Goal: Information Seeking & Learning: Learn about a topic

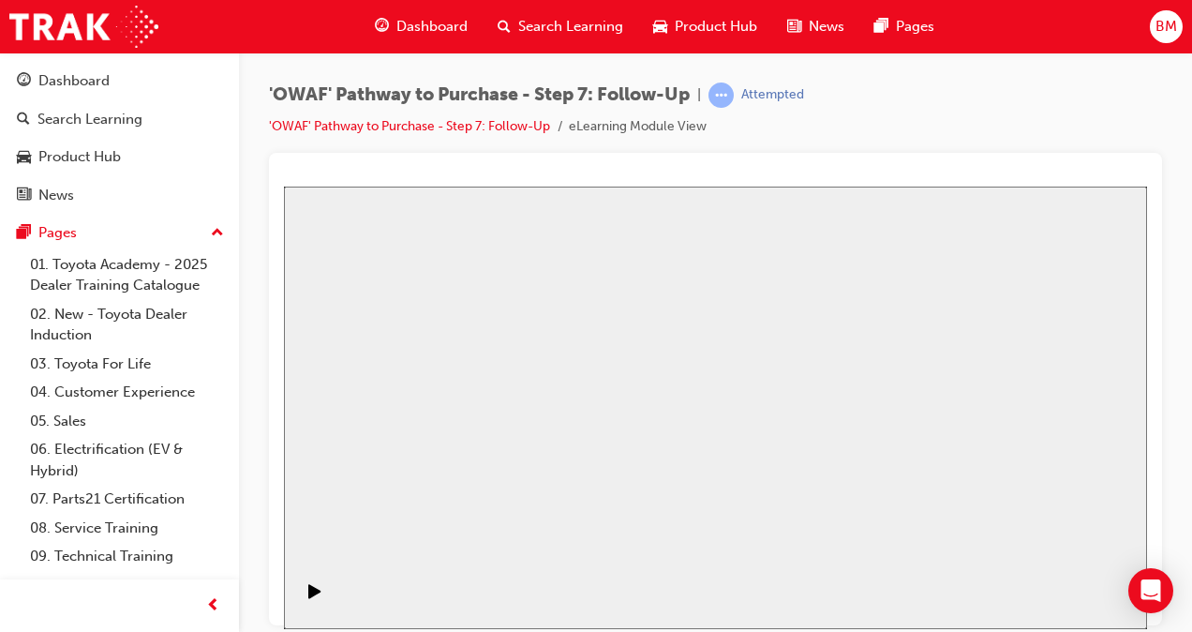
drag, startPoint x: 284, startPoint y: 186, endPoint x: 596, endPoint y: 305, distance: 334.0
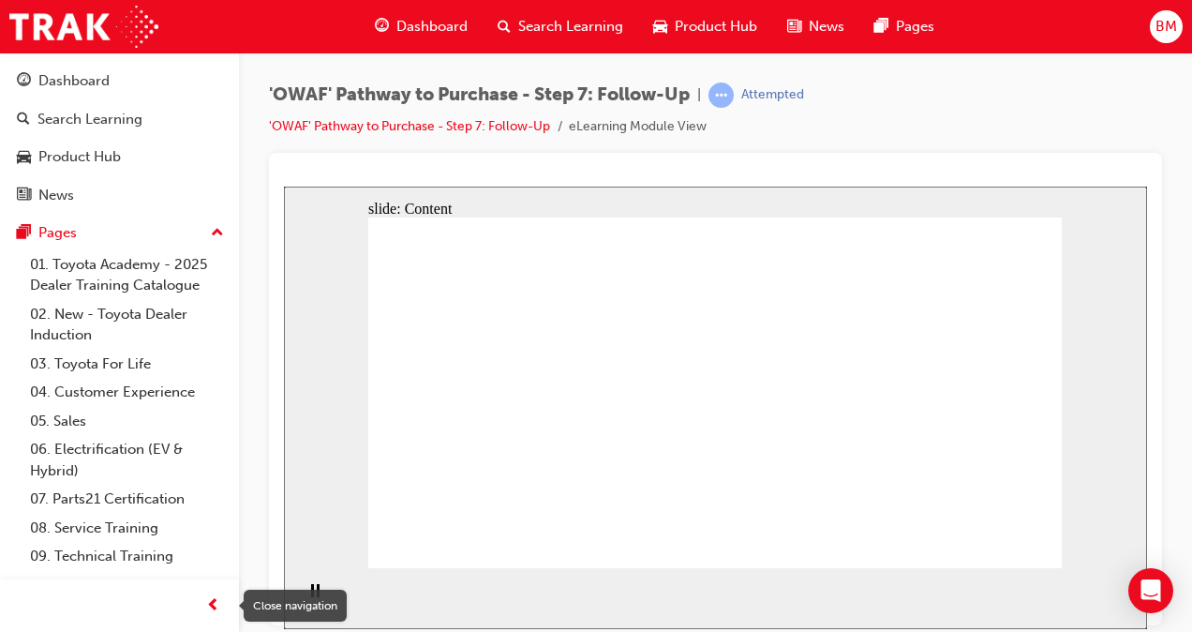
click at [212, 601] on span "prev-icon" at bounding box center [213, 605] width 14 height 23
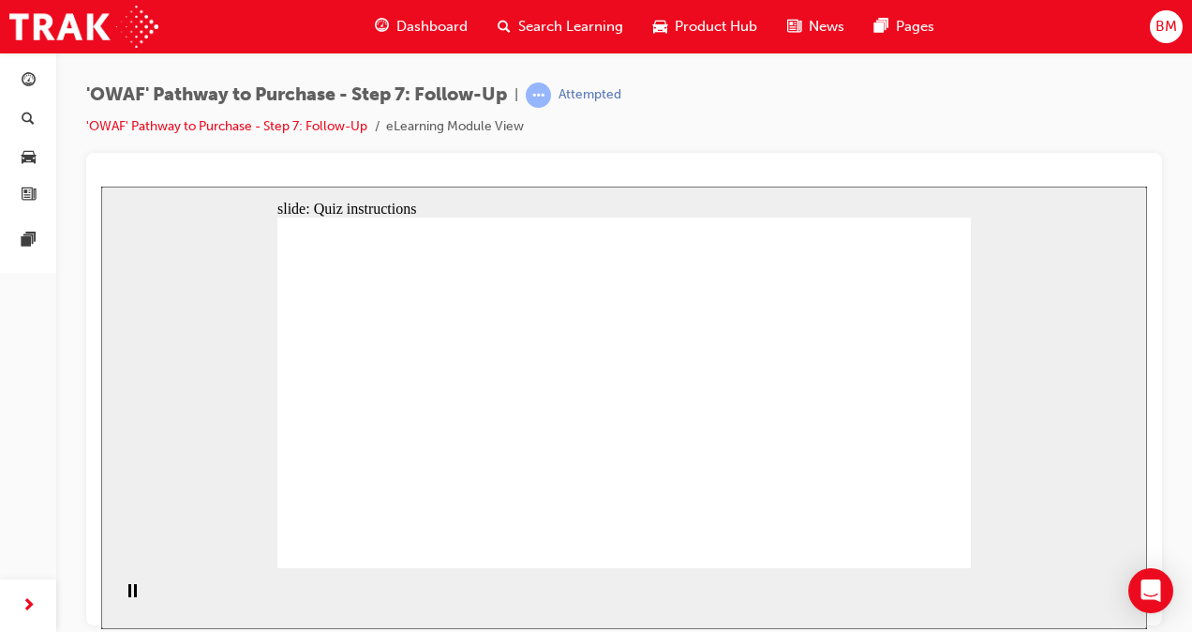
radio input "true"
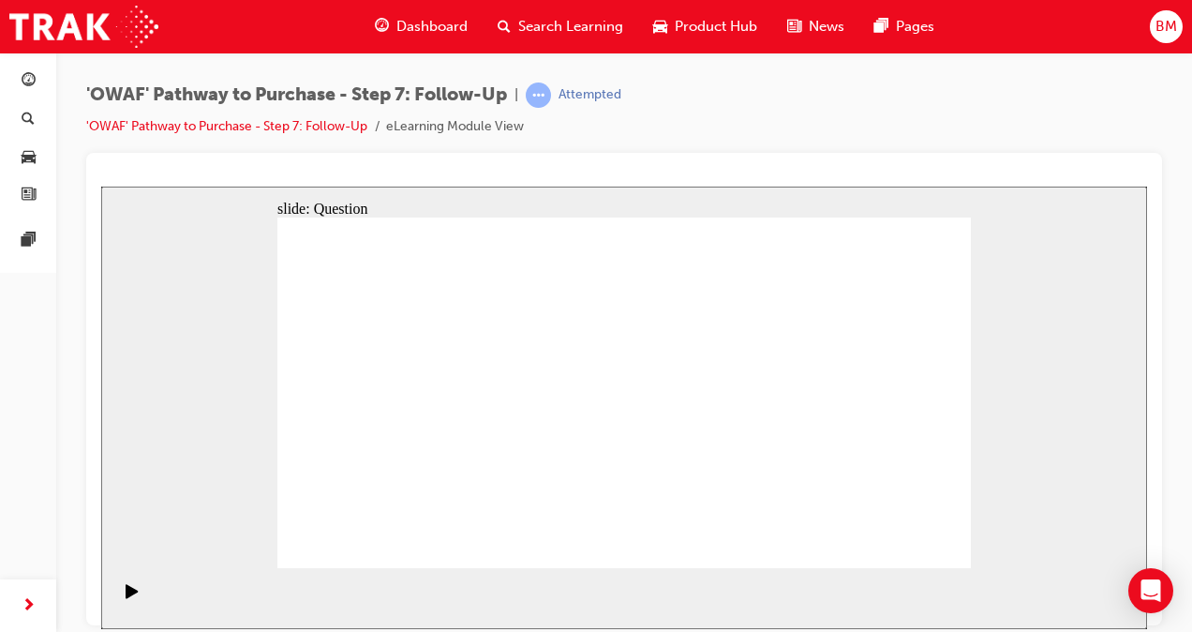
drag, startPoint x: 508, startPoint y: 477, endPoint x: 634, endPoint y: 338, distance: 187.1
drag, startPoint x: 645, startPoint y: 515, endPoint x: 471, endPoint y: 381, distance: 219.1
drag, startPoint x: 752, startPoint y: 488, endPoint x: 500, endPoint y: 425, distance: 259.1
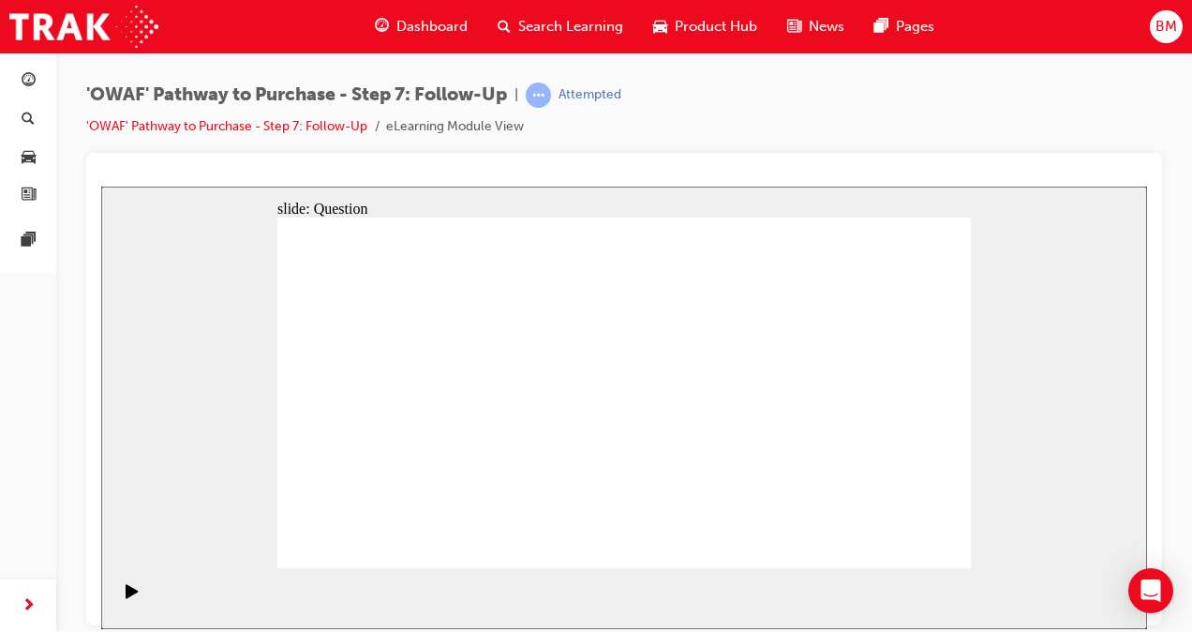
radio input "true"
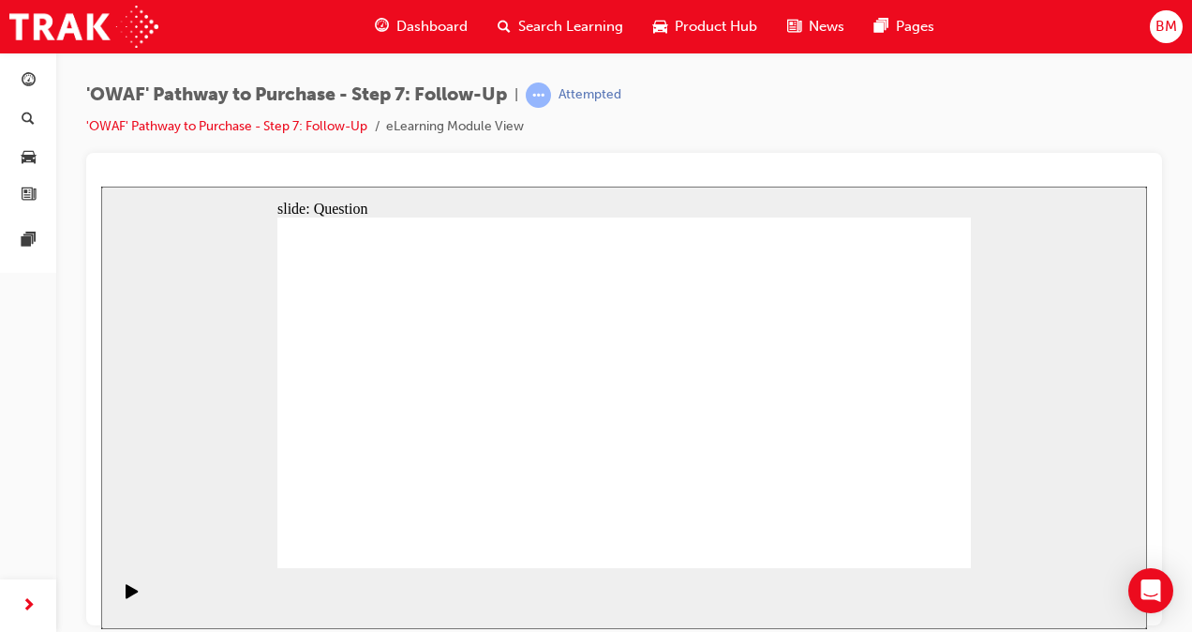
radio input "true"
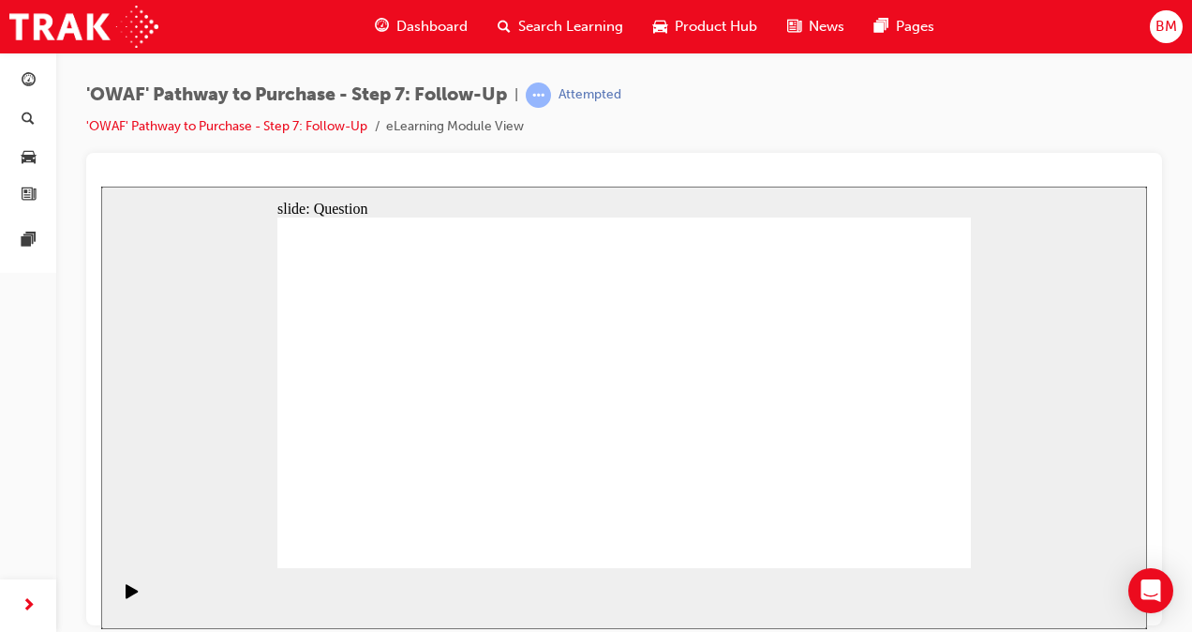
radio input "true"
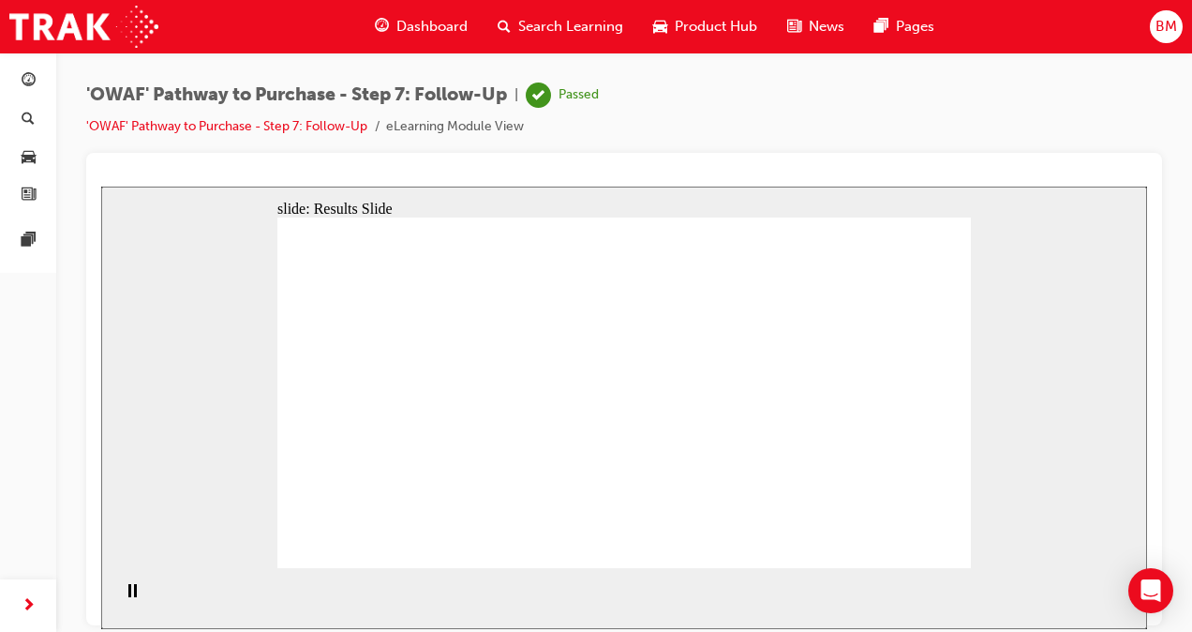
click at [202, 121] on link "'OWAF' Pathway to Purchase - Step 7: Follow-Up" at bounding box center [226, 126] width 281 height 16
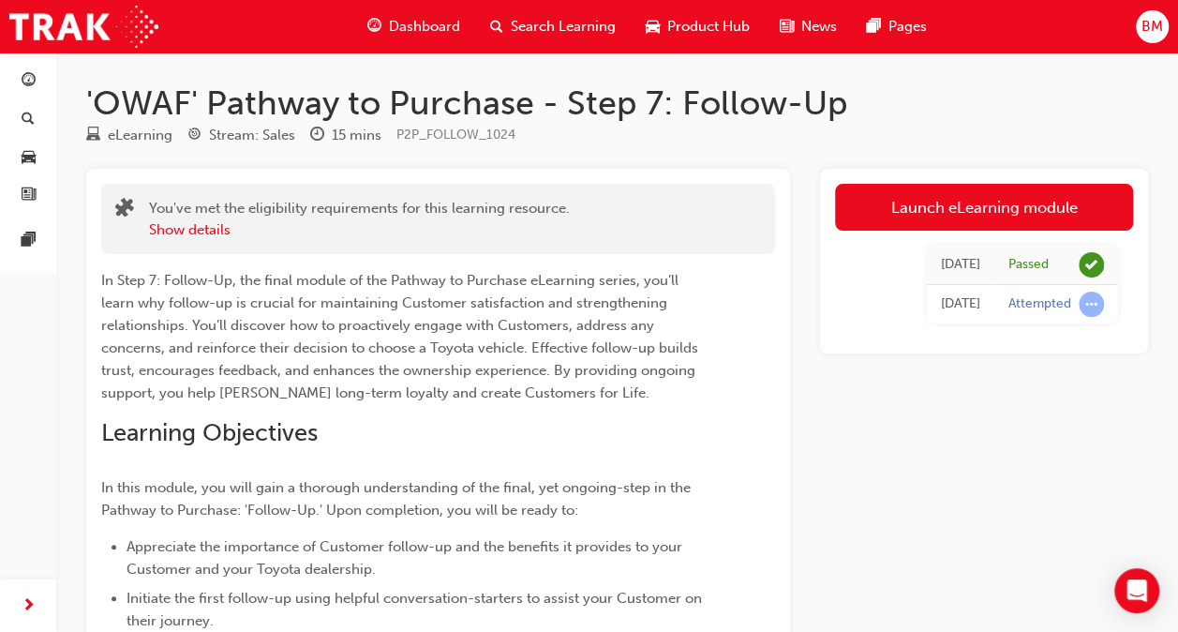
click at [420, 18] on span "Dashboard" at bounding box center [424, 27] width 71 height 22
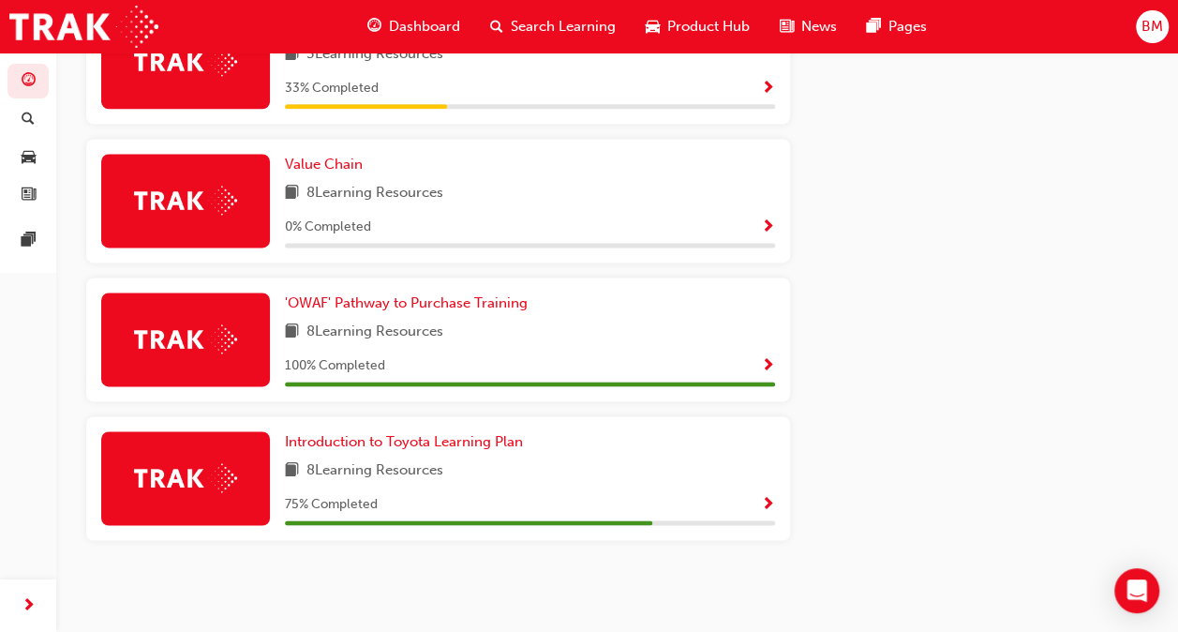
scroll to position [1026, 0]
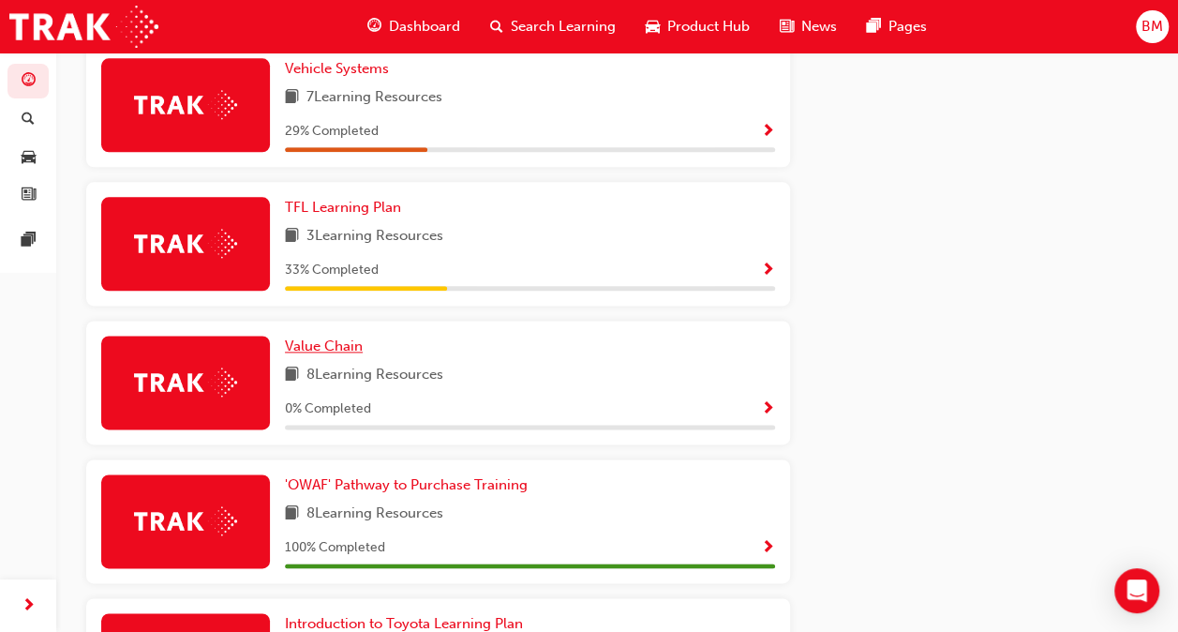
click at [325, 344] on span "Value Chain" at bounding box center [324, 345] width 78 height 17
